Goal: Register for event/course

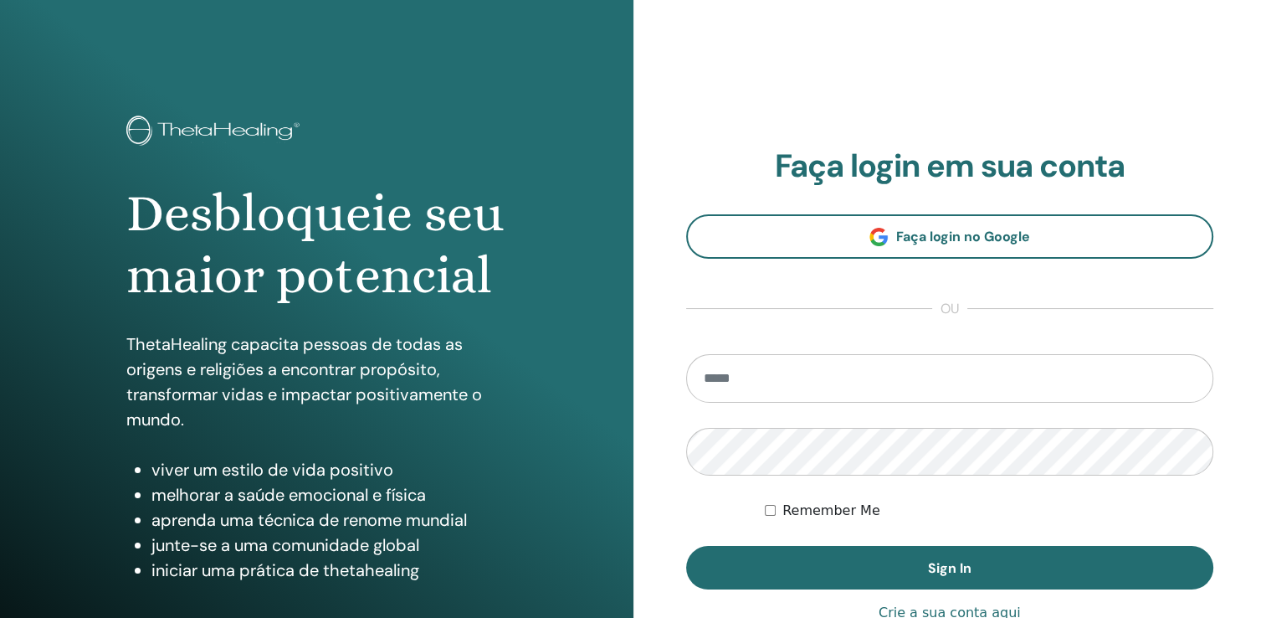
click at [837, 387] on input "email" at bounding box center [950, 378] width 528 height 49
type input "**********"
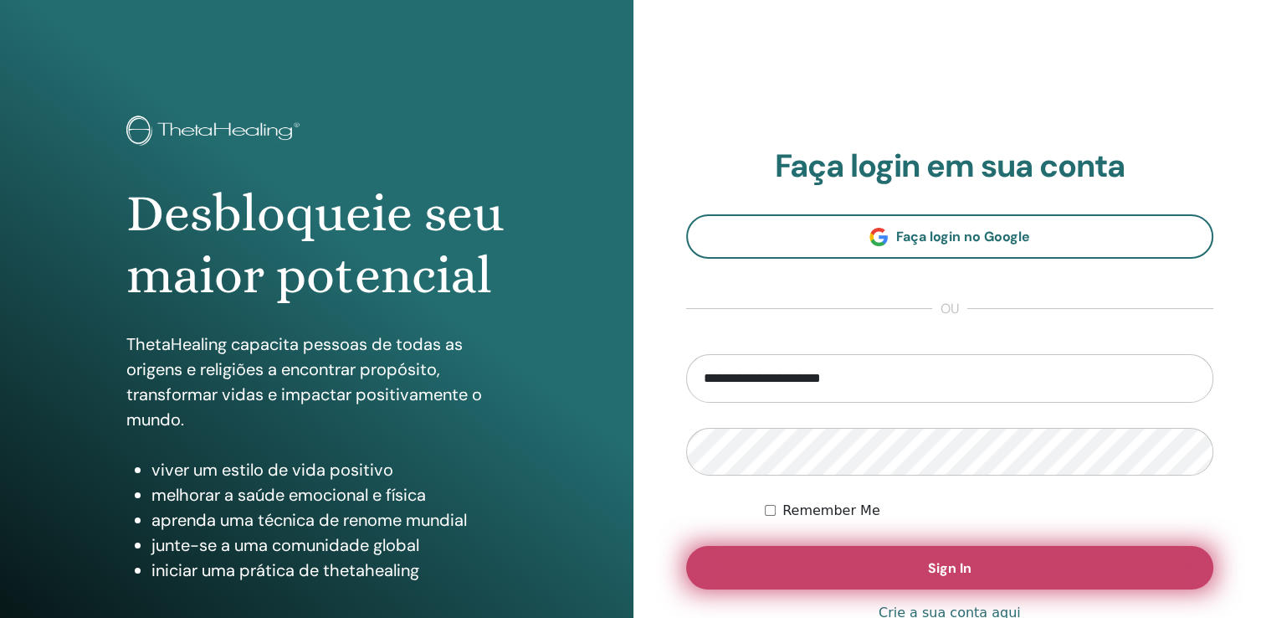
click at [822, 583] on button "Sign In" at bounding box center [950, 568] width 528 height 44
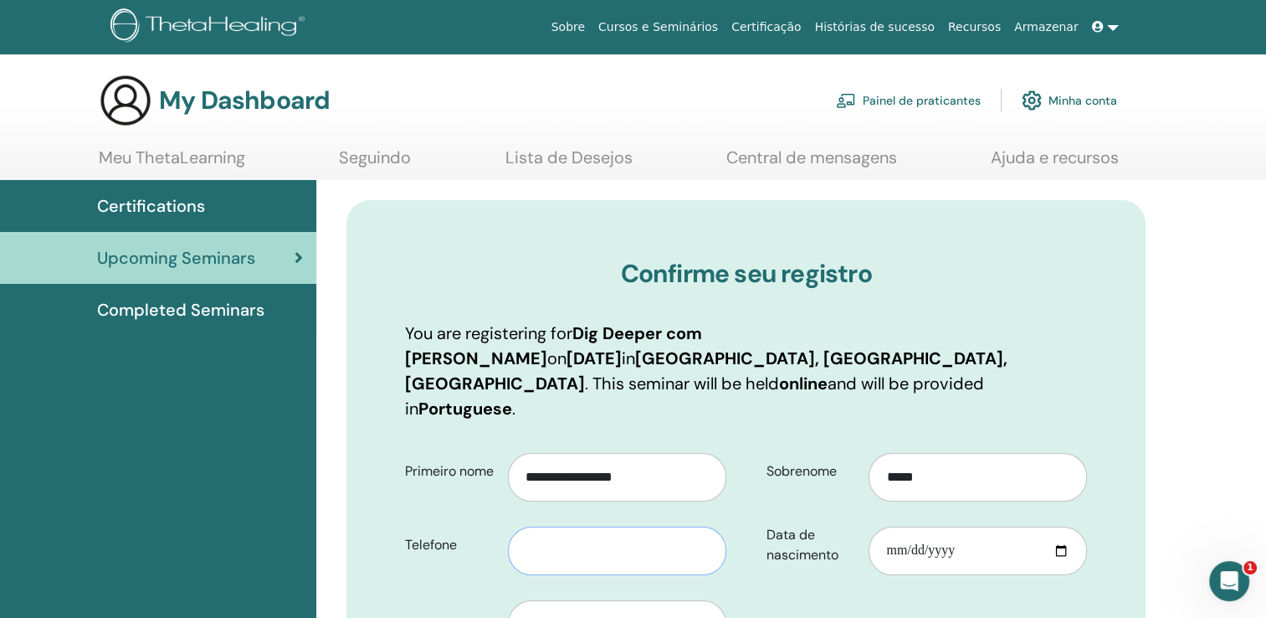
click at [586, 527] on input "text" at bounding box center [617, 551] width 218 height 49
type input "**********"
click at [894, 527] on input "Data de nascimento" at bounding box center [978, 551] width 218 height 49
type input "**********"
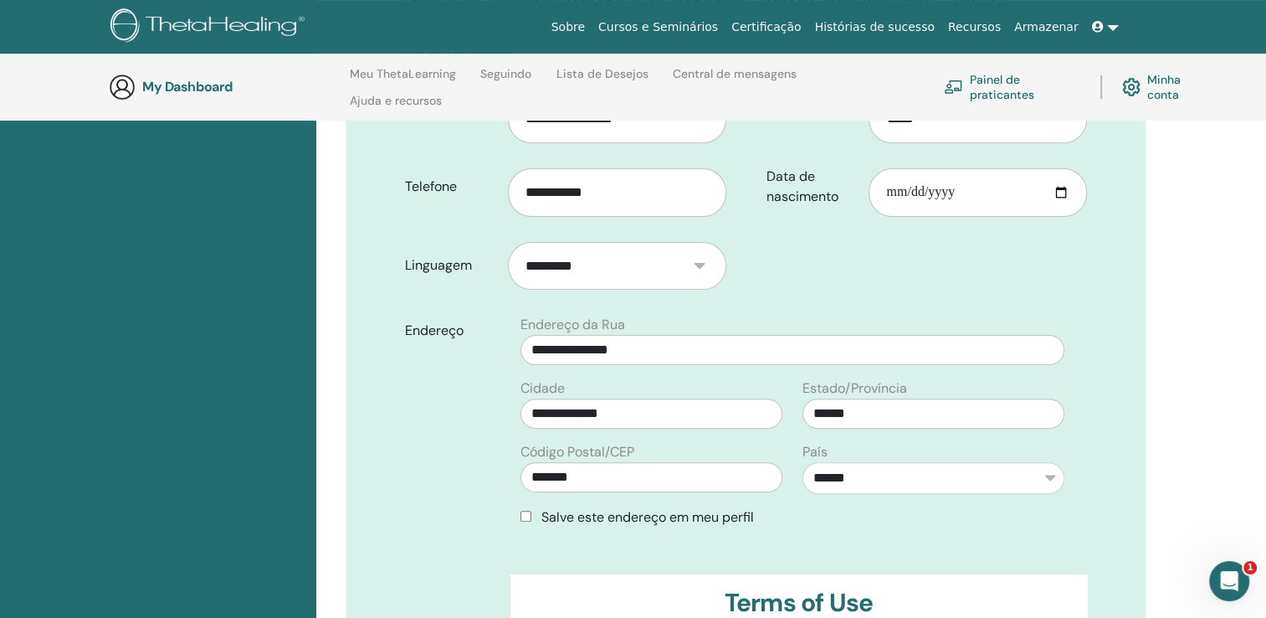
scroll to position [435, 0]
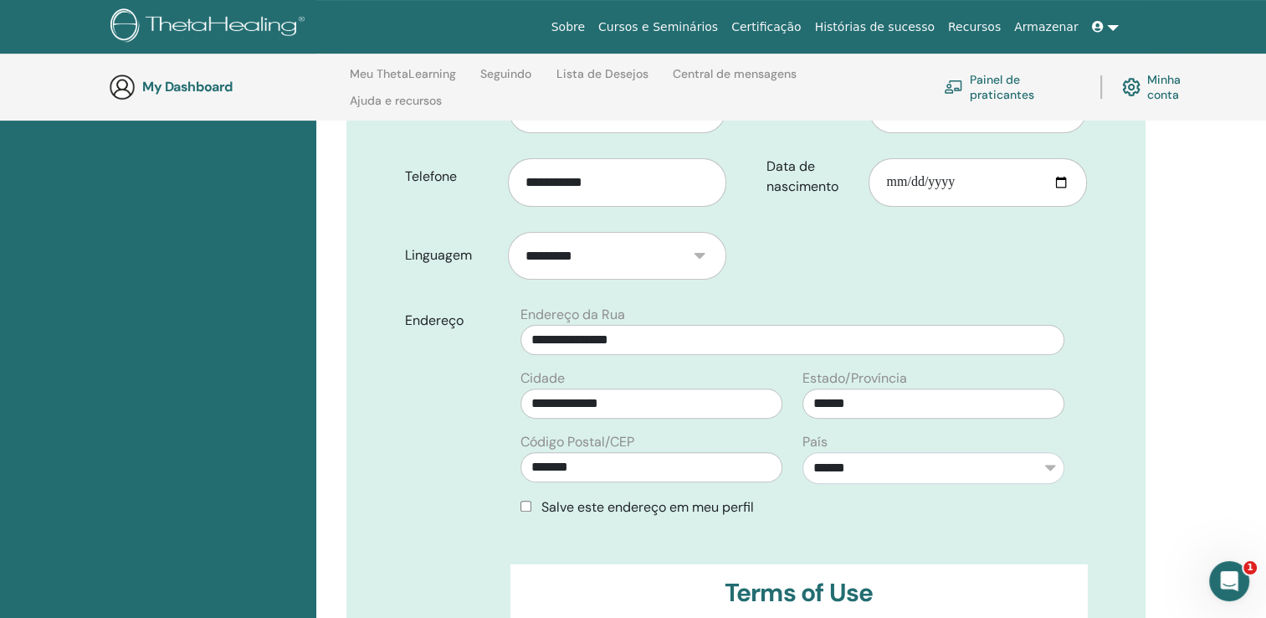
click at [527, 497] on div "Salve este endereço em meu perfil" at bounding box center [793, 507] width 544 height 20
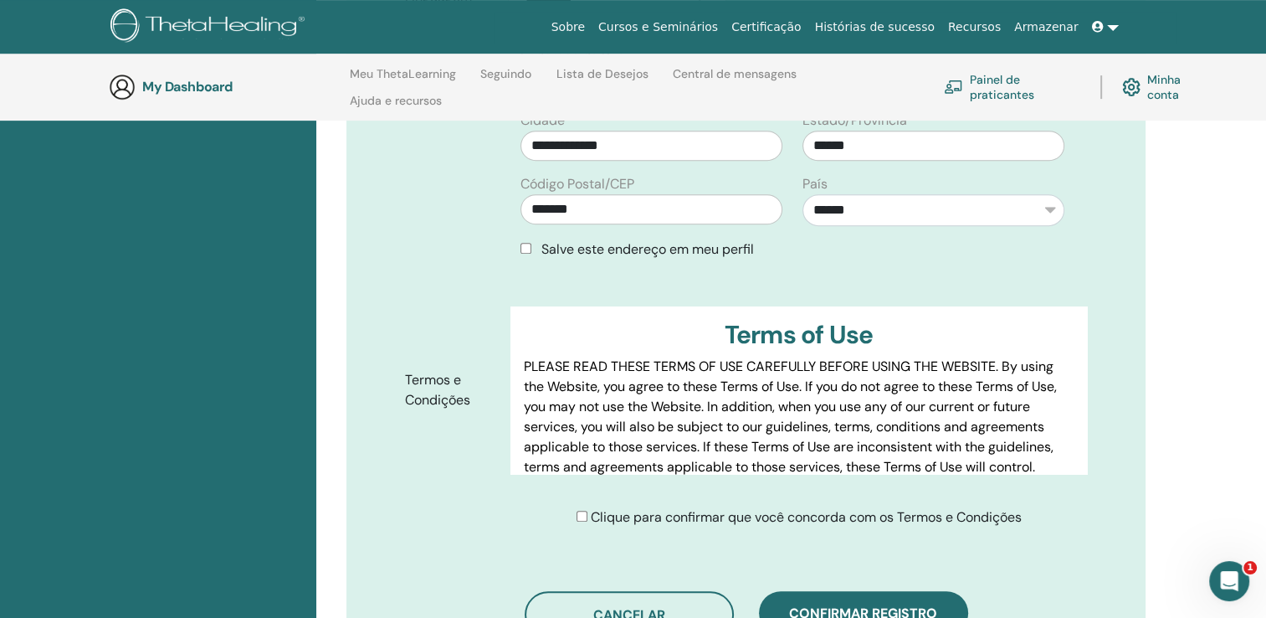
scroll to position [703, 0]
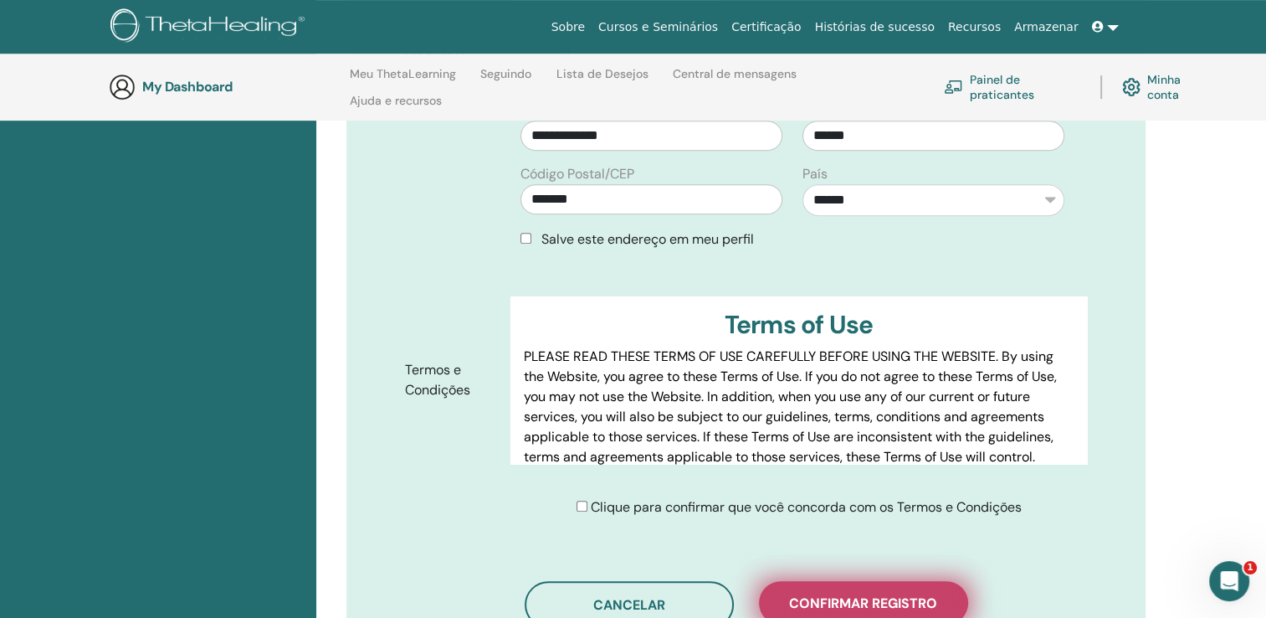
click at [817, 594] on span "Confirmar registro" at bounding box center [863, 603] width 148 height 18
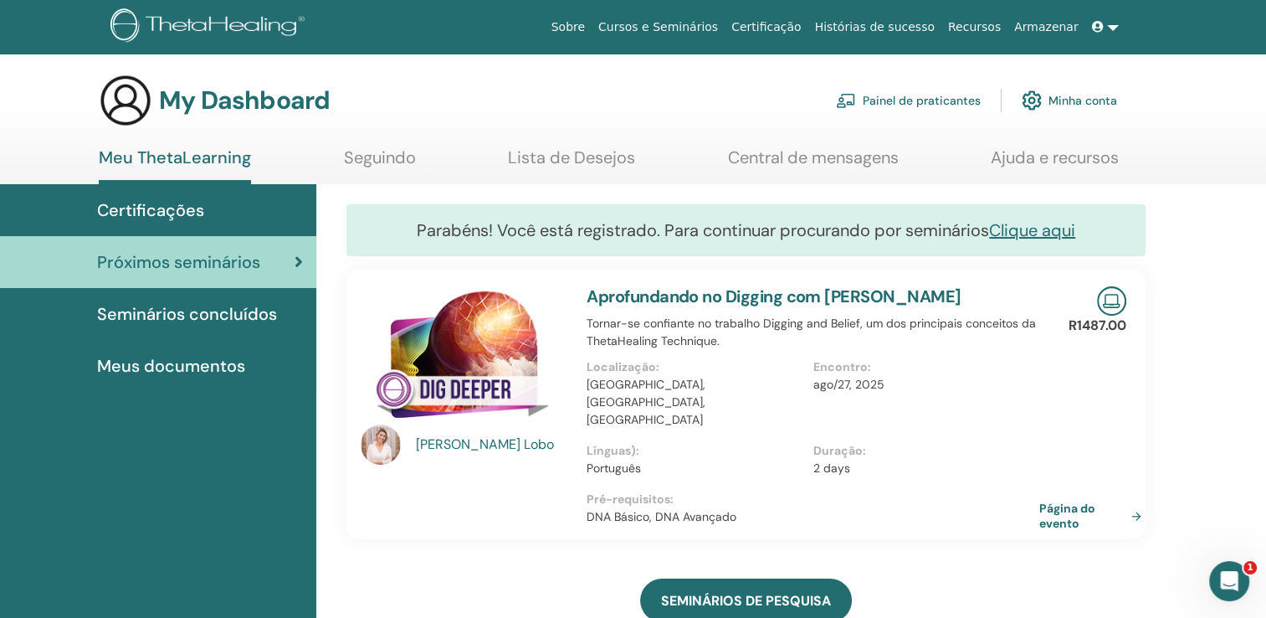
click at [167, 213] on span "Certificações" at bounding box center [150, 210] width 107 height 25
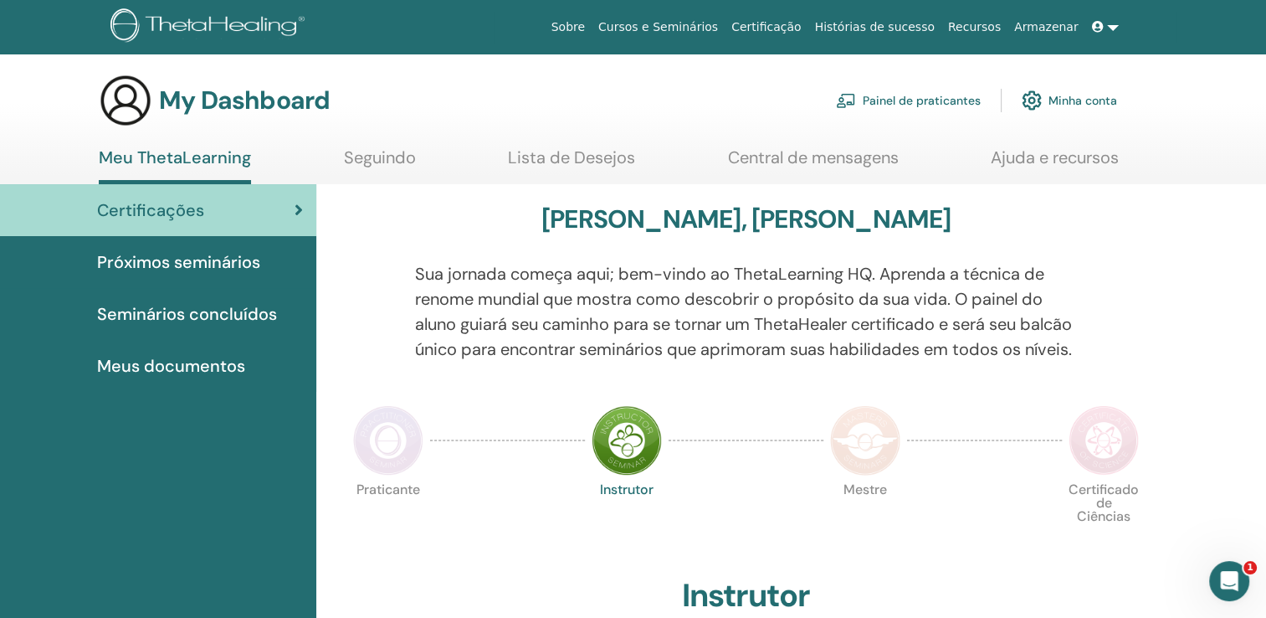
click at [746, 382] on div "Sua jornada começa aqui; bem-vindo ao ThetaLearning HQ. Aprenda a técnica de re…" at bounding box center [746, 321] width 687 height 121
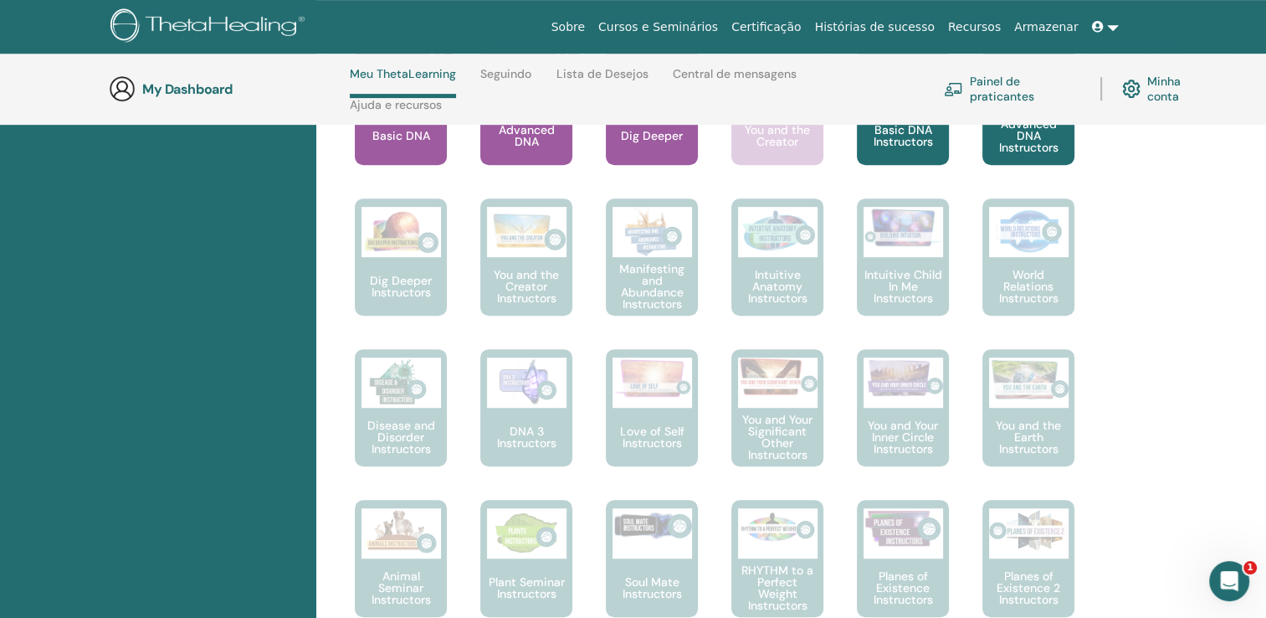
scroll to position [773, 0]
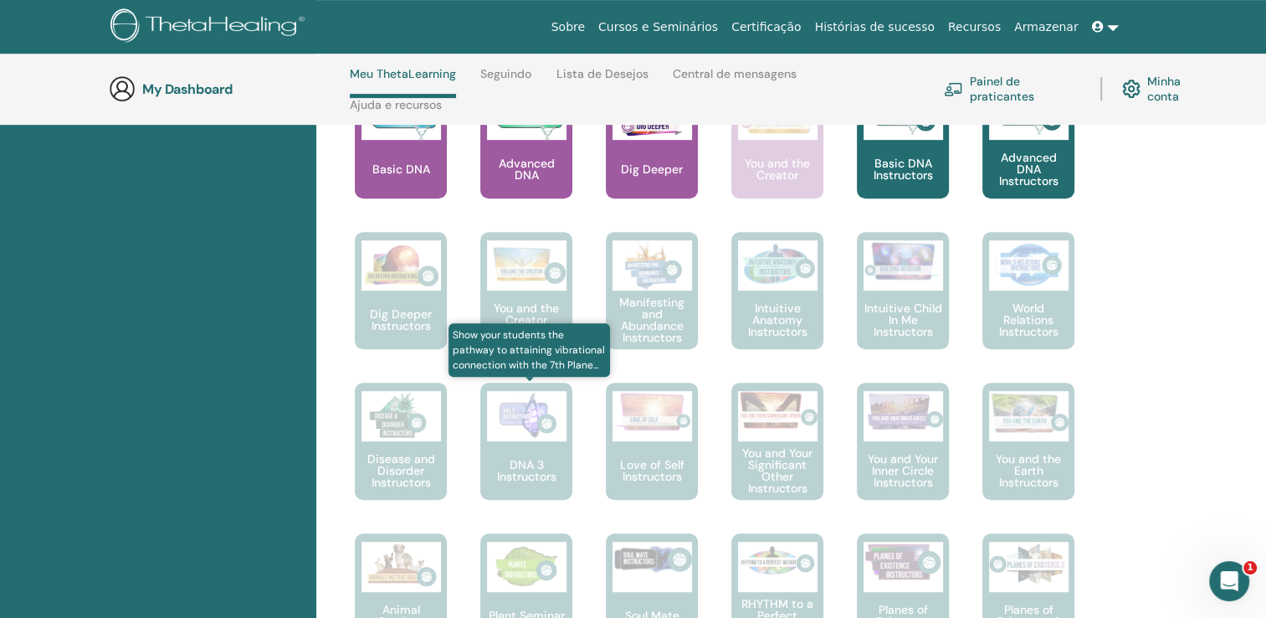
click at [540, 482] on p "DNA 3 Instructors" at bounding box center [526, 470] width 92 height 23
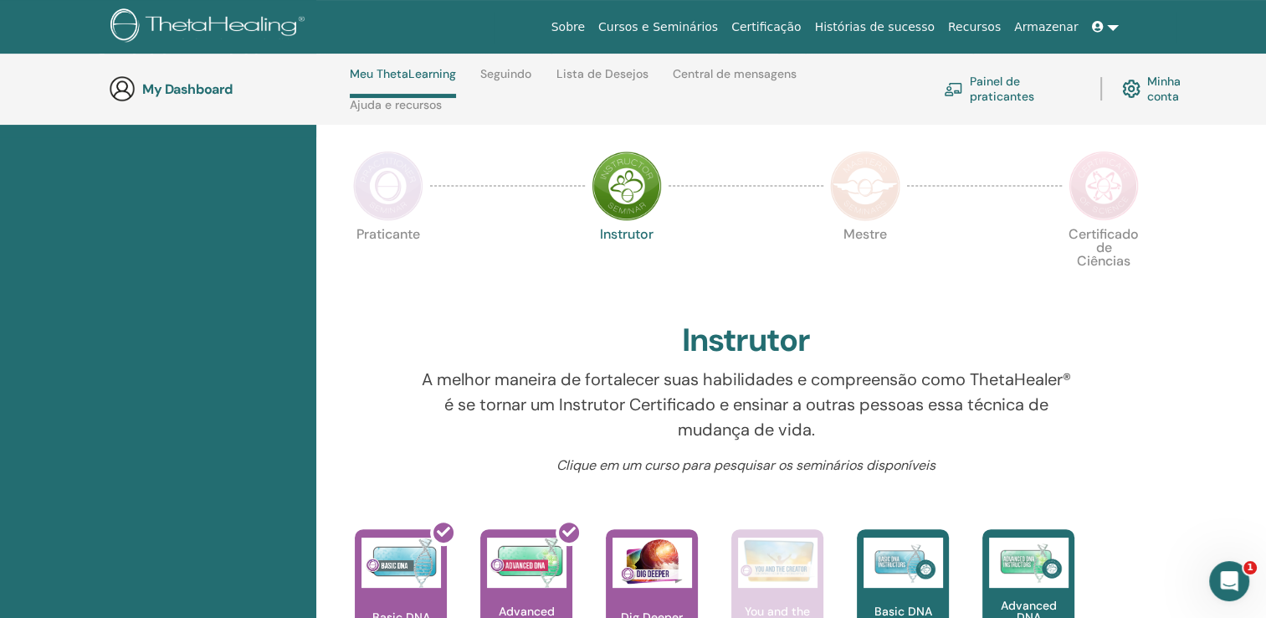
scroll to position [316, 0]
